Goal: Book appointment/travel/reservation

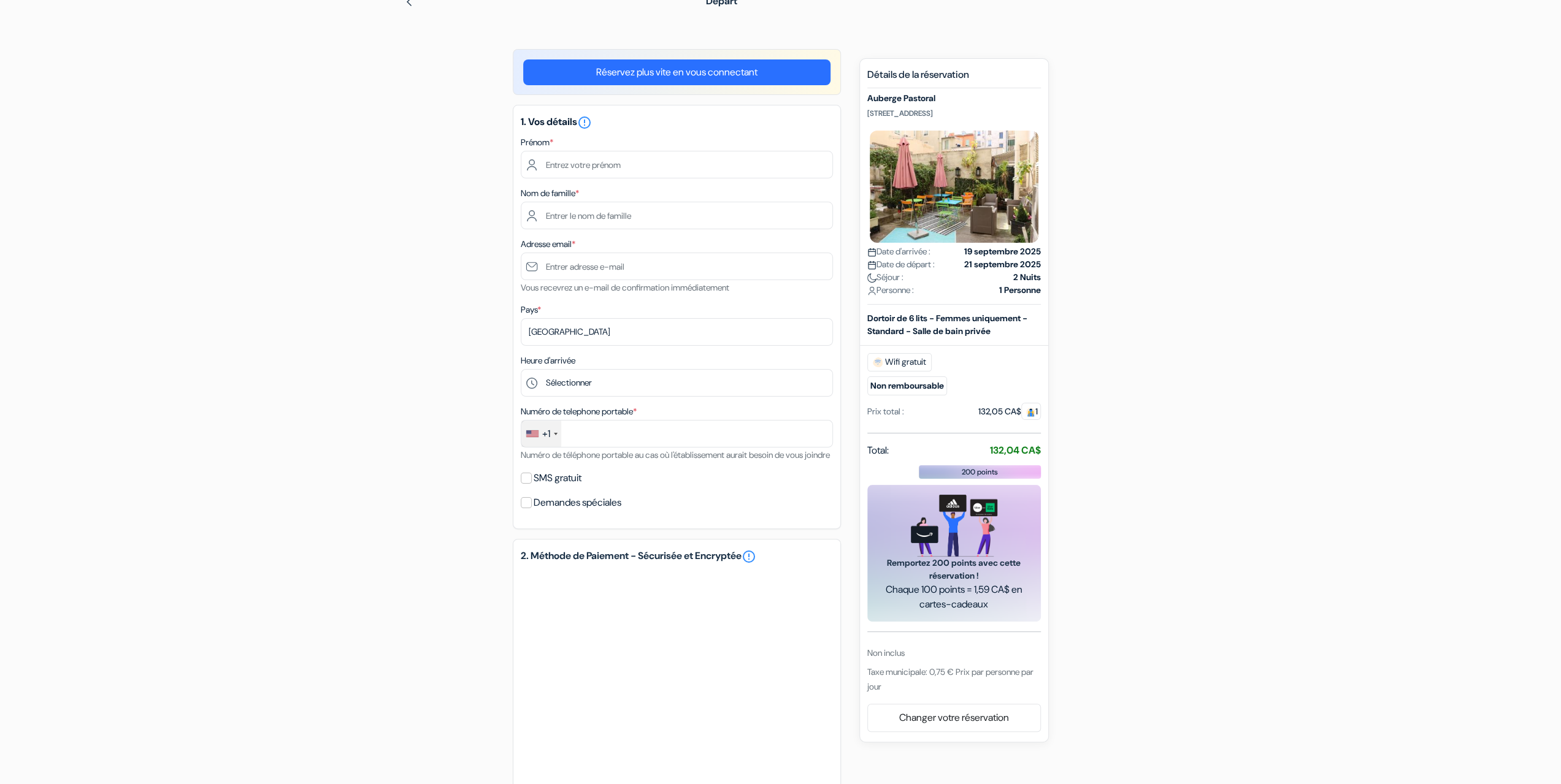
scroll to position [61, 0]
click at [562, 165] on input "text" at bounding box center [676, 166] width 312 height 27
type input "[PERSON_NAME]"
click at [573, 214] on input "text" at bounding box center [676, 216] width 312 height 27
type input "Felegyhazy"
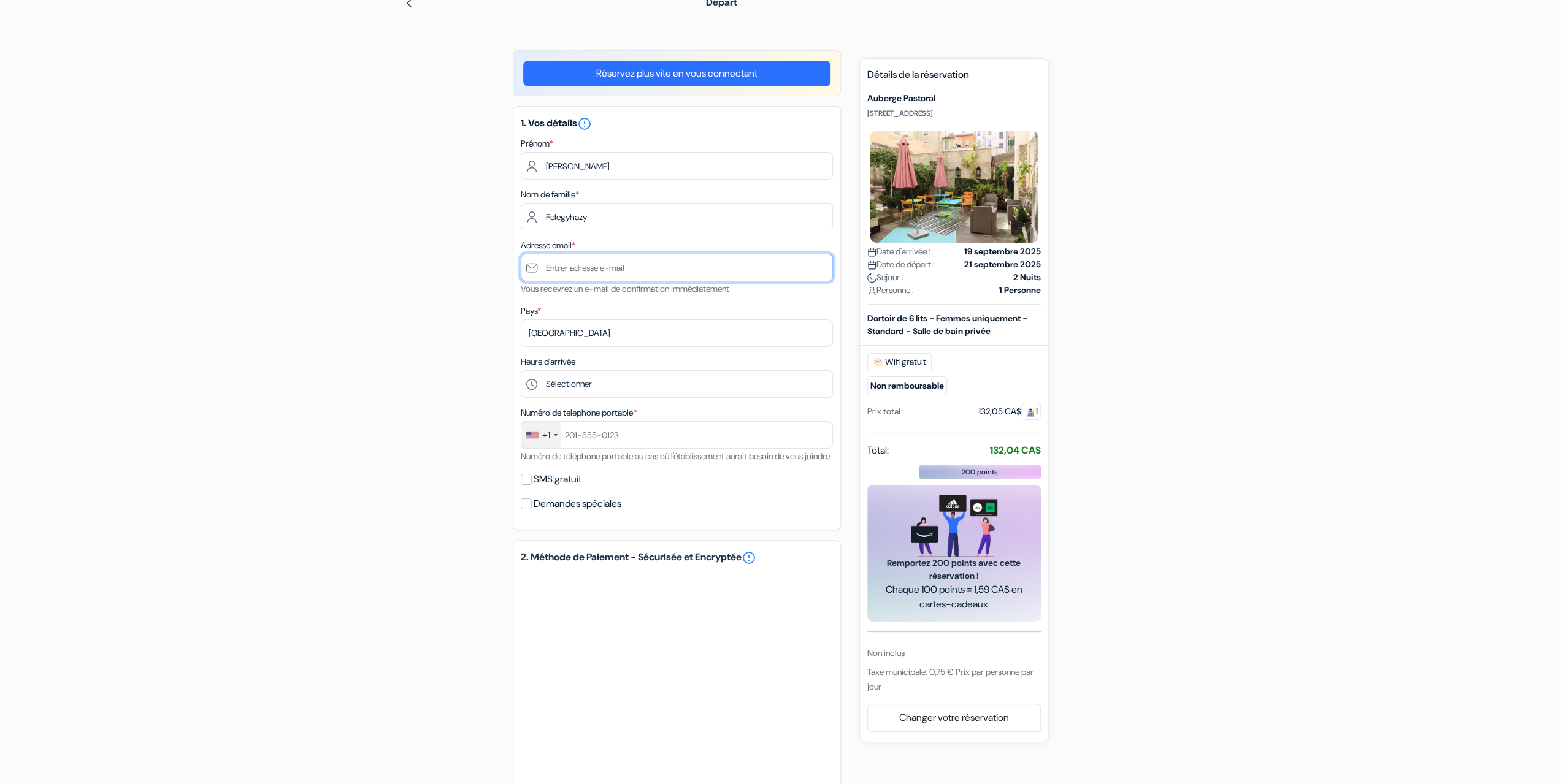
click at [561, 266] on input "text" at bounding box center [676, 268] width 312 height 27
type input "[EMAIL_ADDRESS][DOMAIN_NAME]"
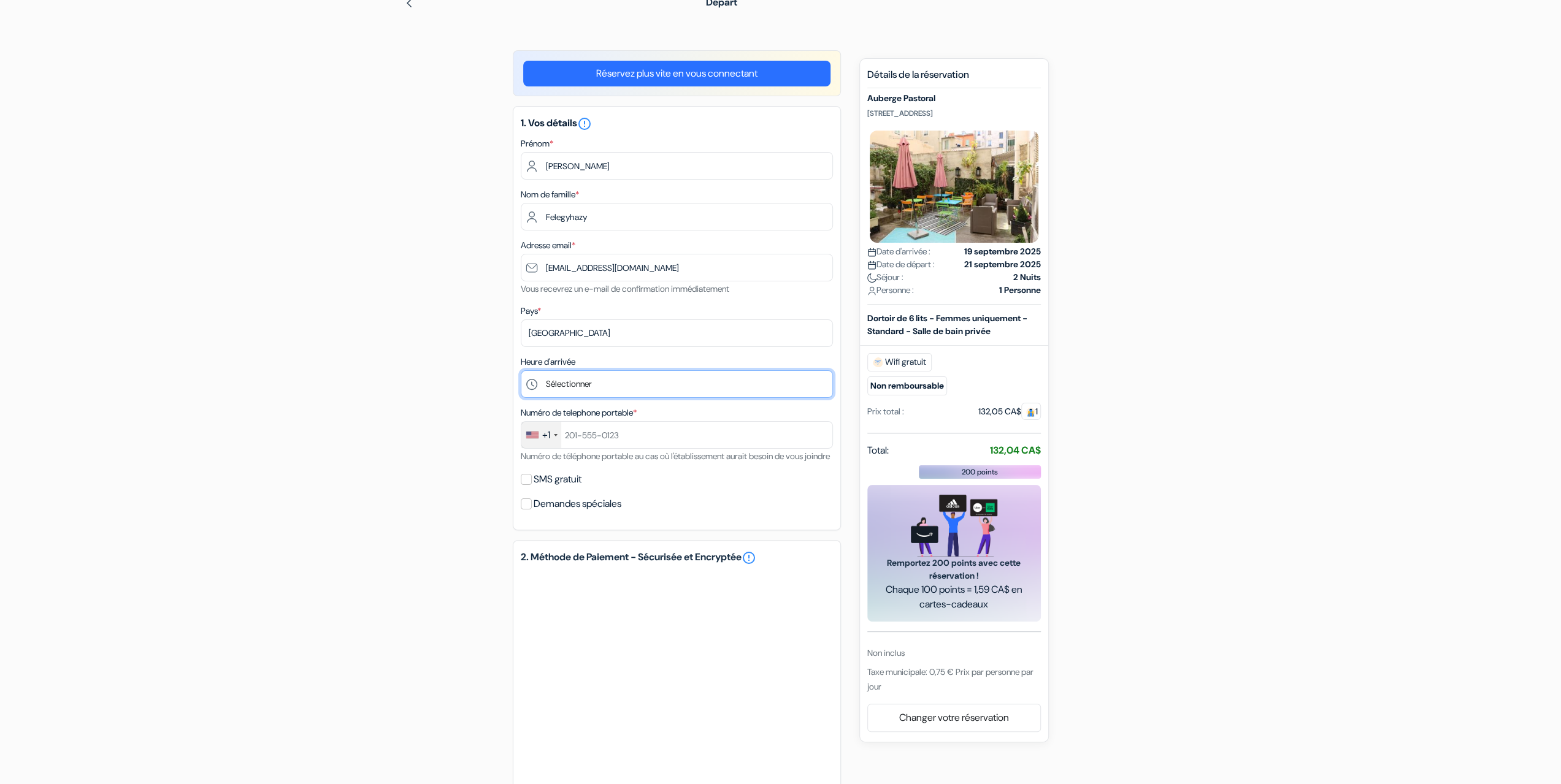
click at [570, 387] on select "Sélectionner 1:00 2:00 3:00 4:00 5:00 6:00 7:00 8:00 9:00 10:00 11:00 12:00 13:…" at bounding box center [676, 384] width 312 height 27
select select "15"
click at [521, 372] on select "Sélectionner 1:00 2:00 3:00 4:00 5:00 6:00 7:00 8:00 9:00 10:00 11:00 12:00 13:…" at bounding box center [676, 384] width 312 height 27
click at [553, 436] on div "+1" at bounding box center [541, 435] width 40 height 27
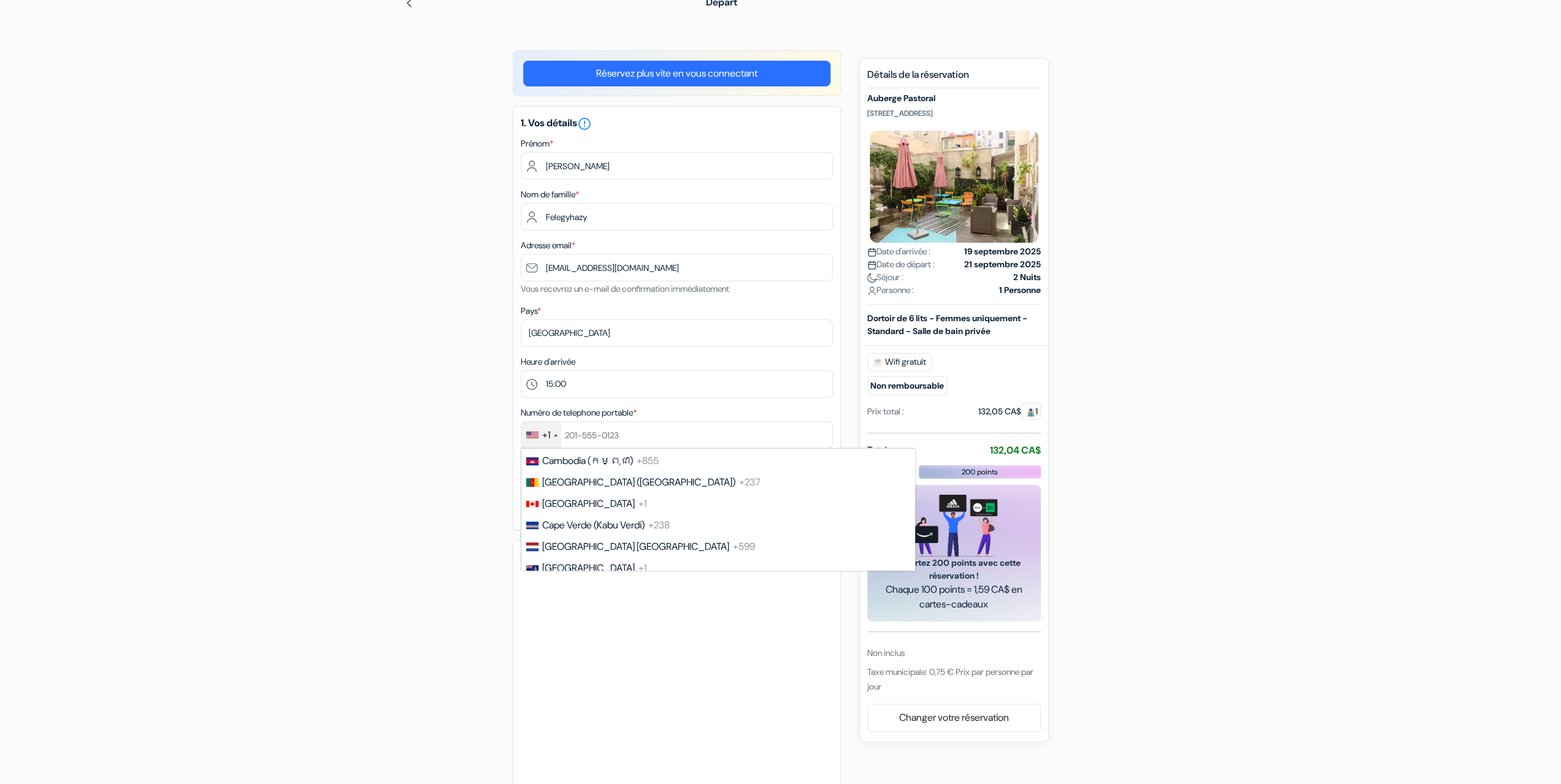
scroll to position [841, 0]
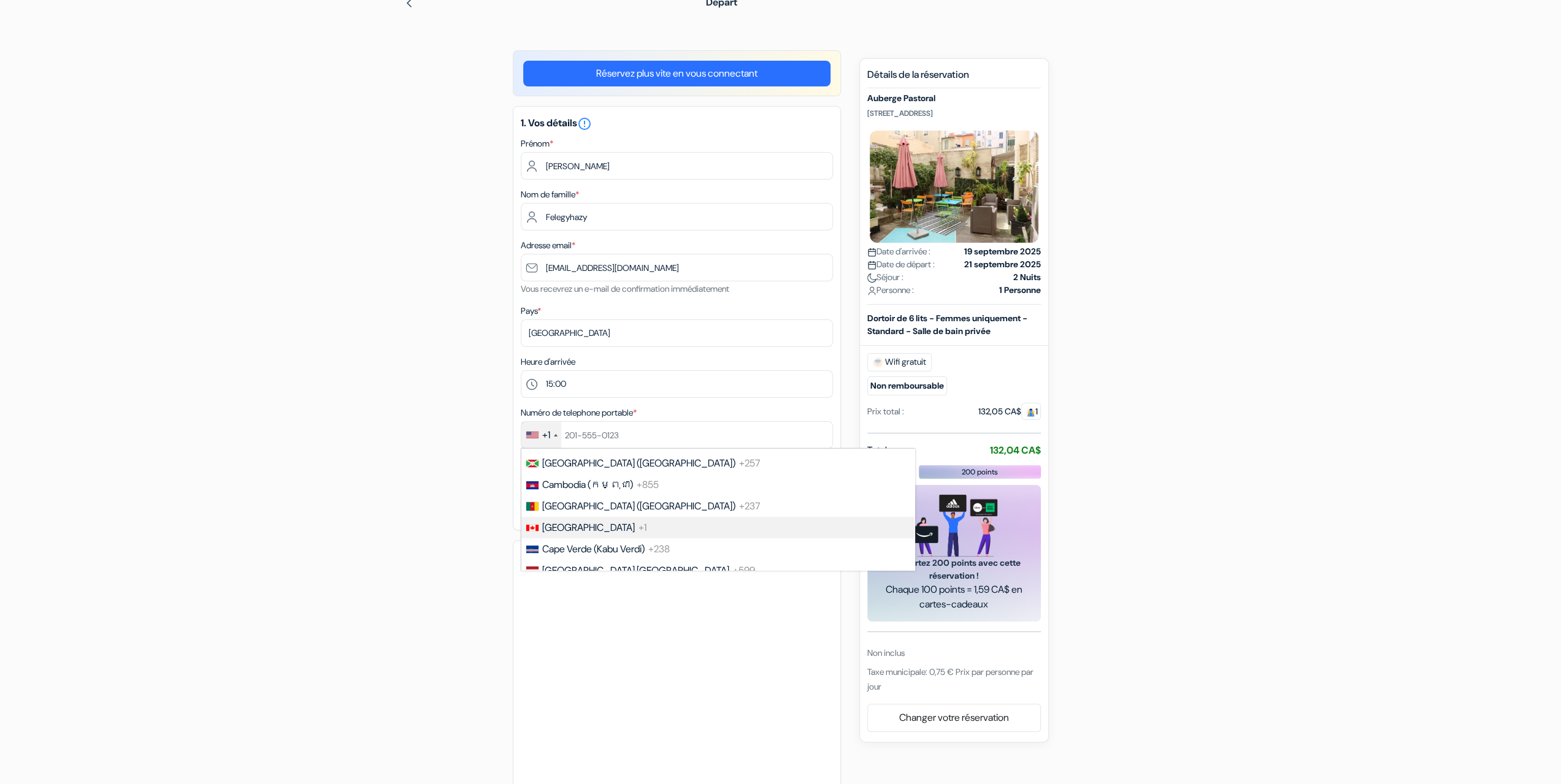
click at [544, 533] on span "[GEOGRAPHIC_DATA]" at bounding box center [589, 527] width 93 height 13
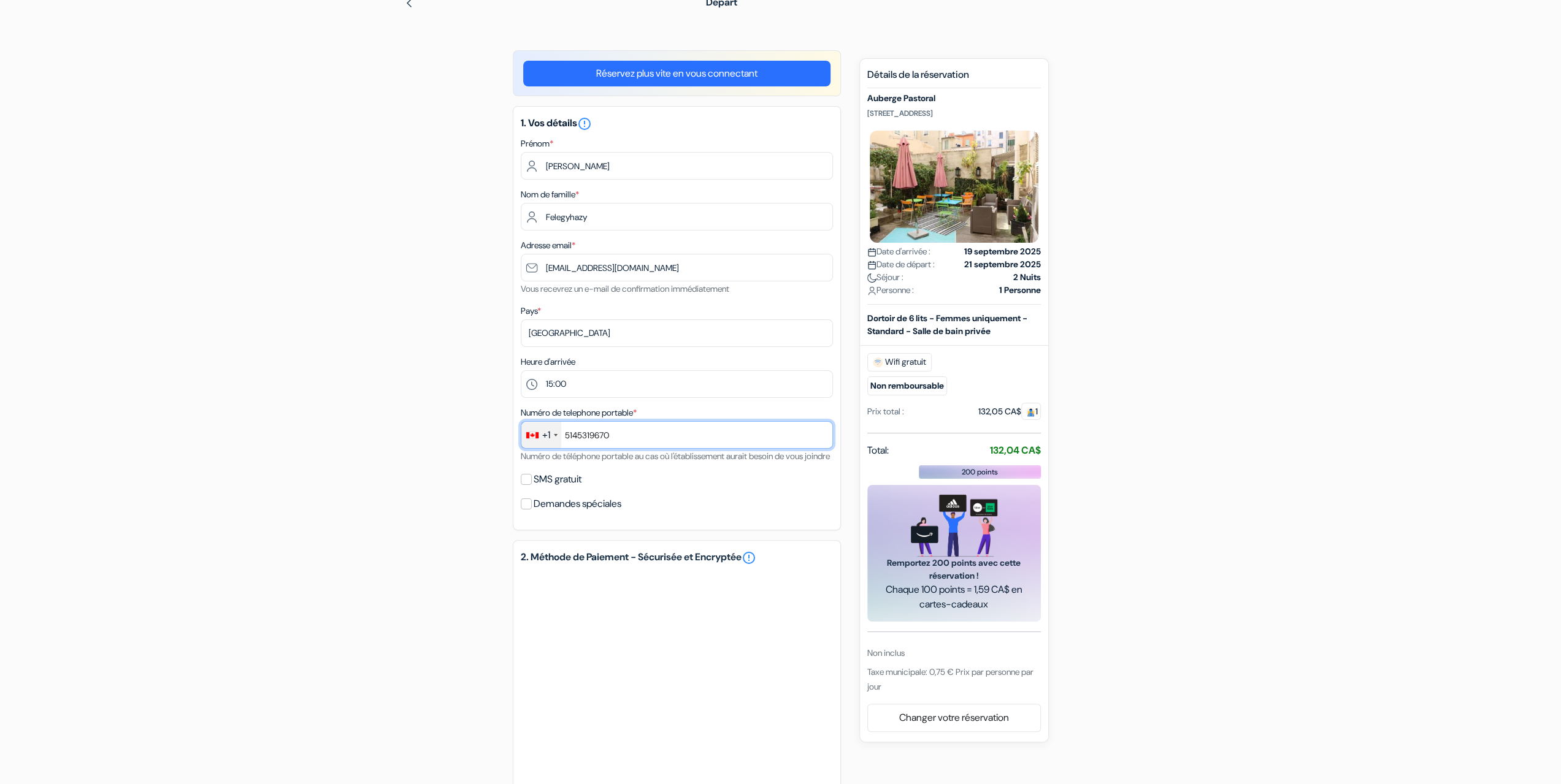
type input "5145319670"
click at [526, 485] on input "SMS gratuit" at bounding box center [526, 479] width 11 height 11
checkbox input "true"
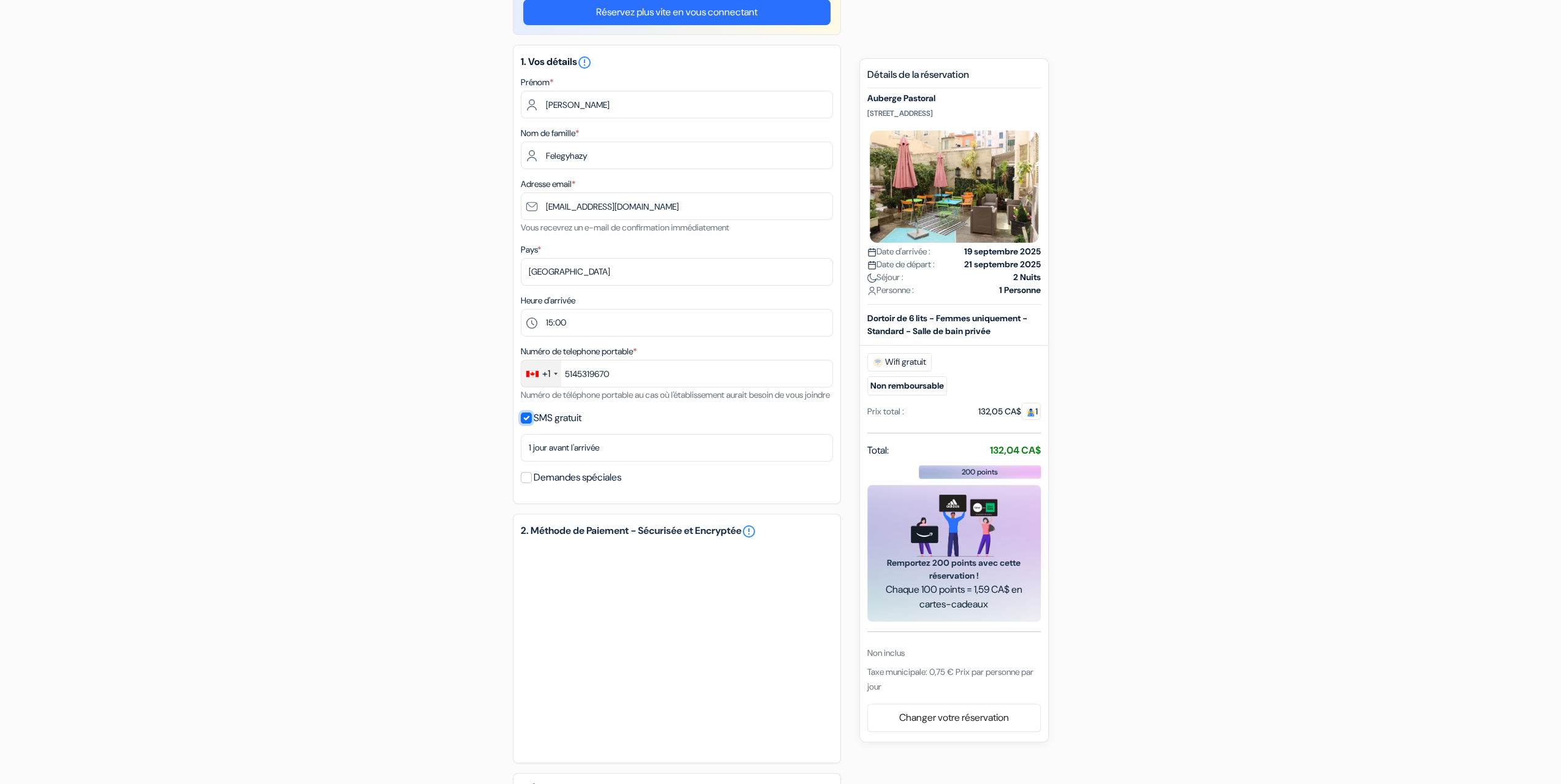
scroll to position [0, 0]
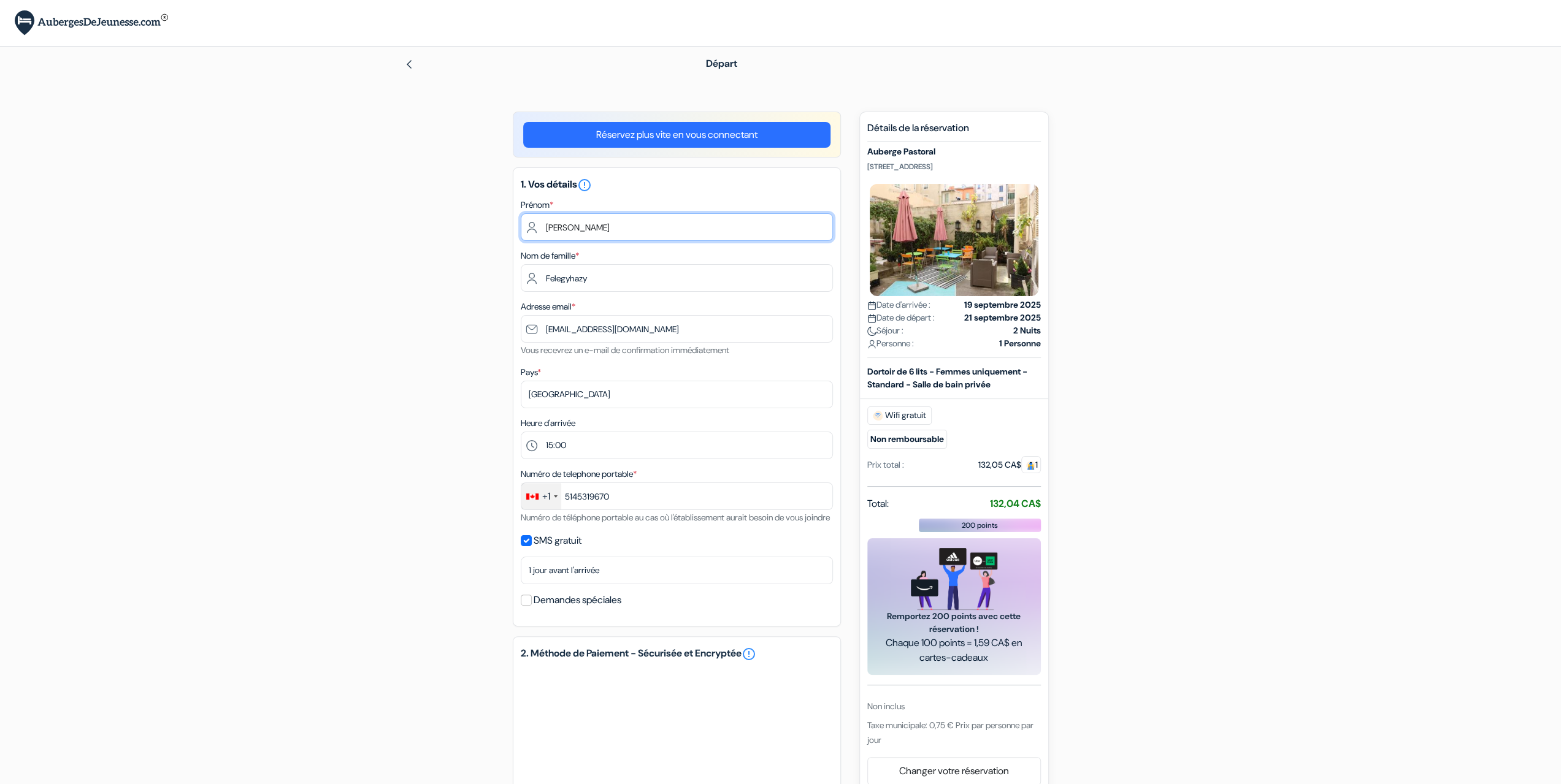
drag, startPoint x: 595, startPoint y: 229, endPoint x: 538, endPoint y: 225, distance: 57.1
click at [538, 225] on input "[PERSON_NAME]" at bounding box center [676, 227] width 312 height 27
drag, startPoint x: 596, startPoint y: 279, endPoint x: 506, endPoint y: 279, distance: 90.0
click at [506, 279] on div "add_box Auberge Pastoral [STREET_ADDRESS] Détails de l'établissement done" at bounding box center [780, 599] width 810 height 975
drag, startPoint x: 631, startPoint y: 328, endPoint x: 539, endPoint y: 332, distance: 92.1
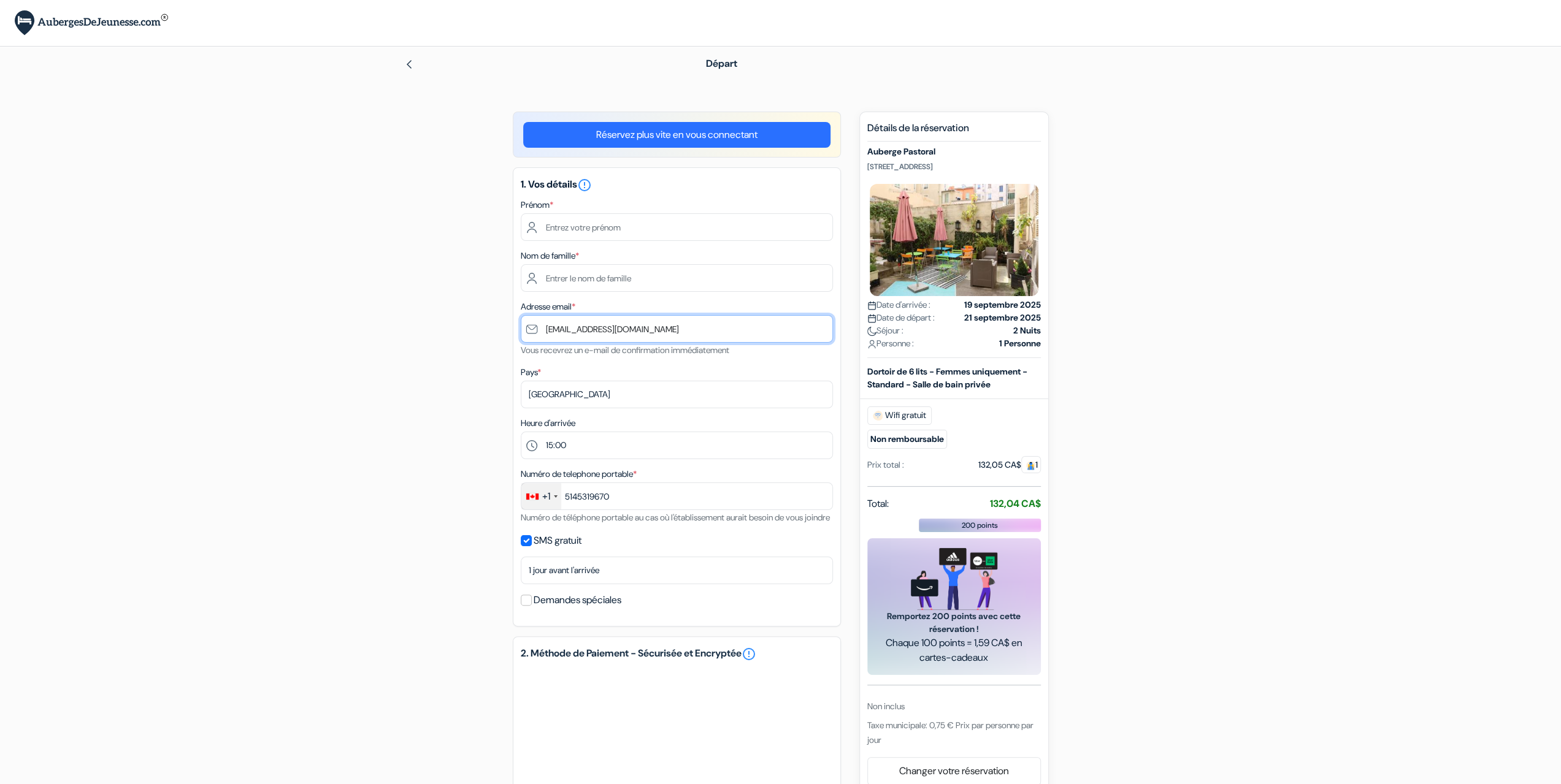
click at [539, 329] on input "[EMAIL_ADDRESS][DOMAIN_NAME]" at bounding box center [676, 329] width 312 height 27
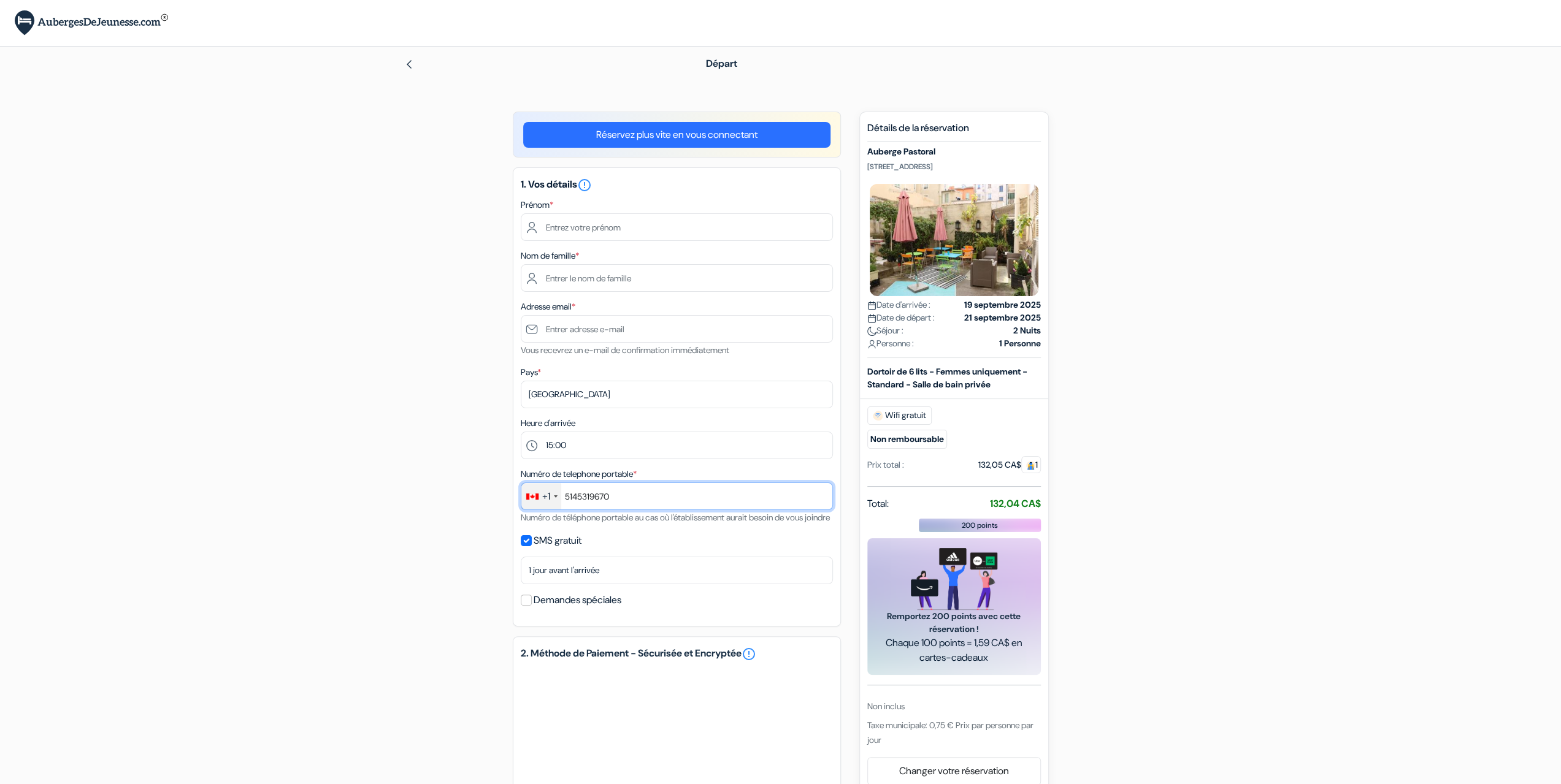
drag, startPoint x: 618, startPoint y: 495, endPoint x: 544, endPoint y: 494, distance: 74.0
click at [544, 494] on div "+1 [GEOGRAPHIC_DATA] +33 [GEOGRAPHIC_DATA] +44 [GEOGRAPHIC_DATA] ([GEOGRAPHIC_D…" at bounding box center [676, 496] width 312 height 27
